Goal: Browse casually: Explore the website without a specific task or goal

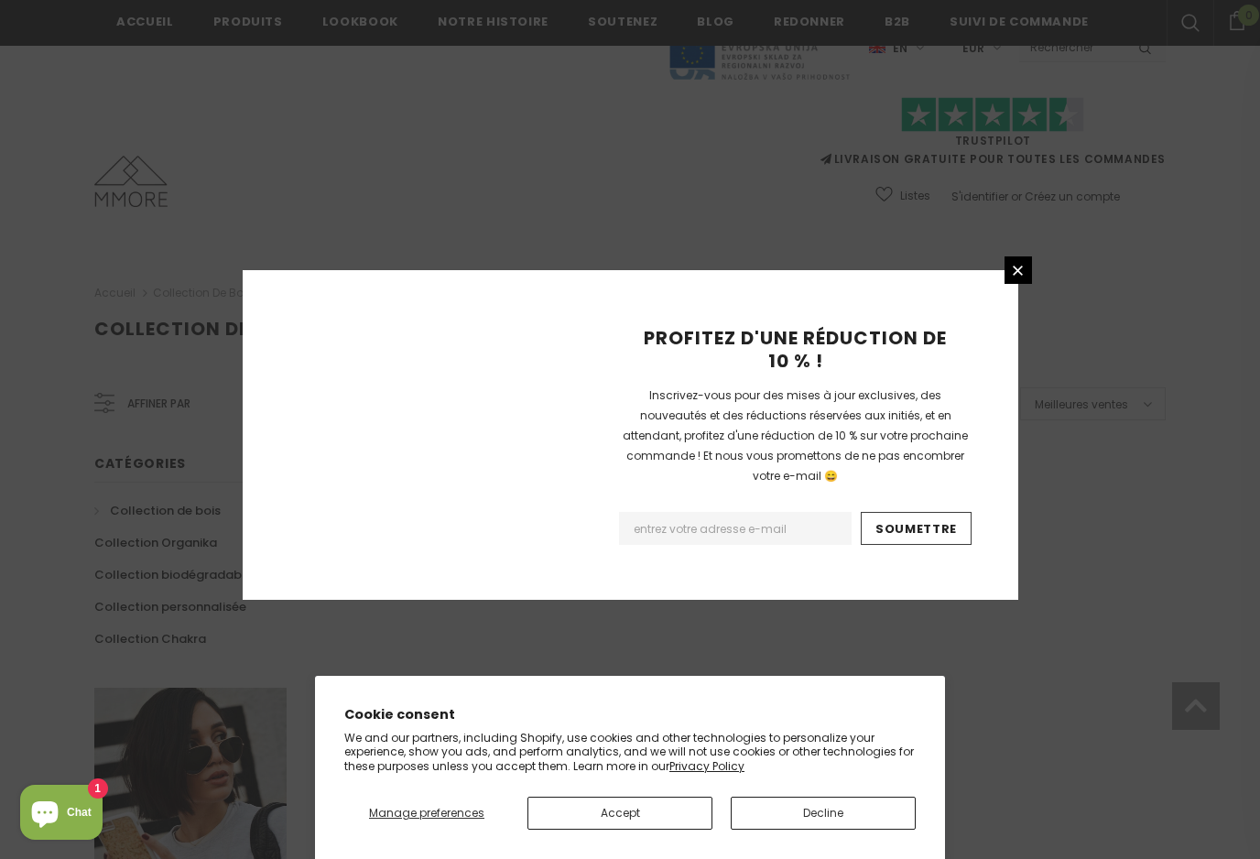
scroll to position [1062, 0]
